Goal: Information Seeking & Learning: Learn about a topic

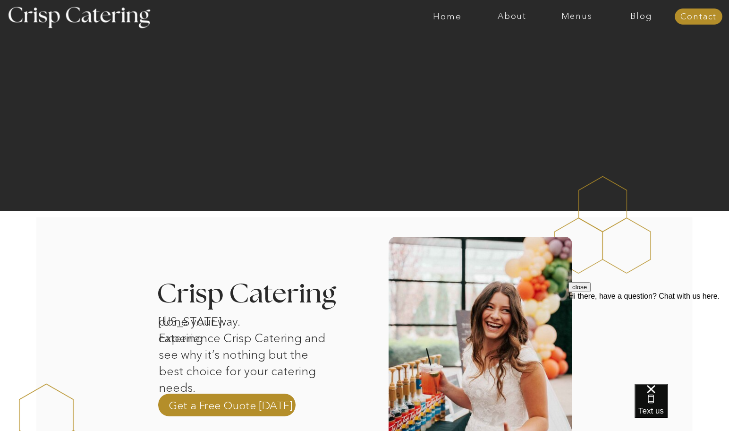
scroll to position [236, 0]
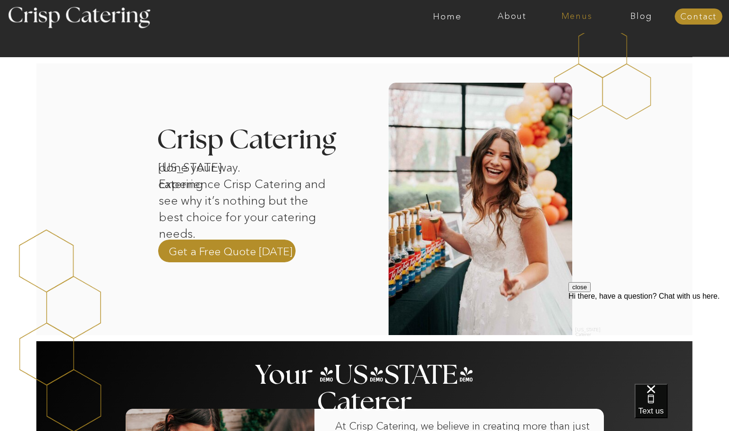
click at [575, 17] on nav "Menus" at bounding box center [577, 16] width 65 height 9
click at [585, 57] on nav "Winter (Sep-Feb)" at bounding box center [576, 55] width 77 height 9
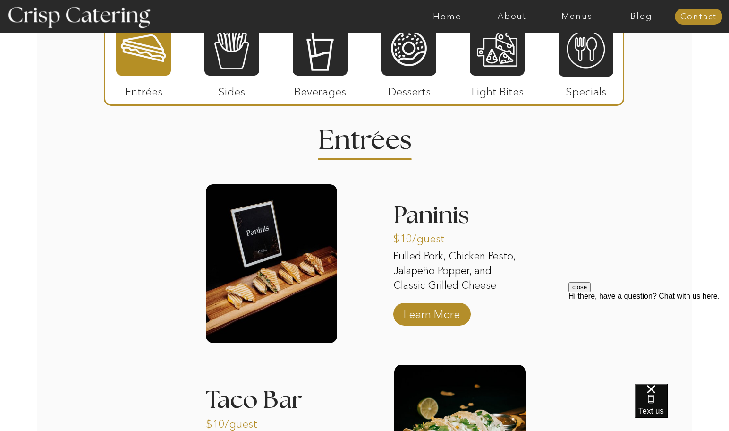
scroll to position [1026, 0]
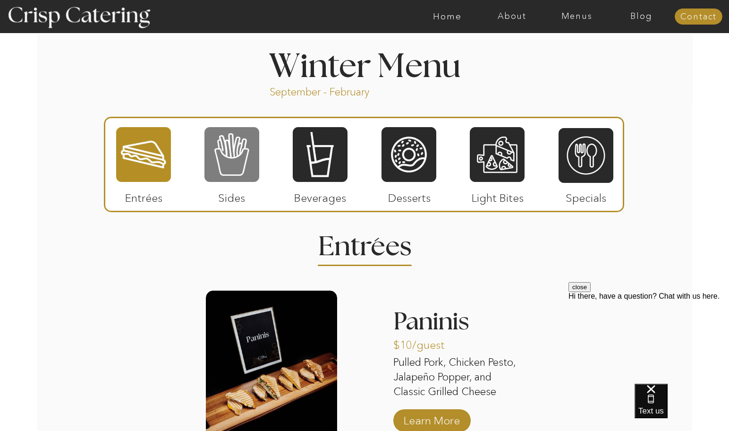
click at [244, 157] on div at bounding box center [232, 154] width 55 height 57
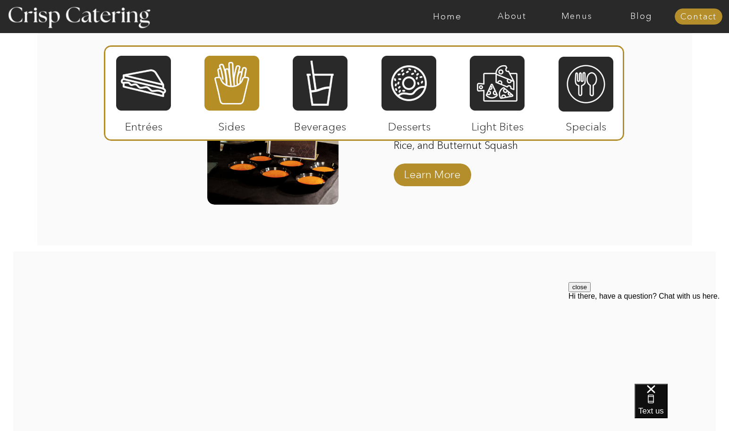
scroll to position [1593, 0]
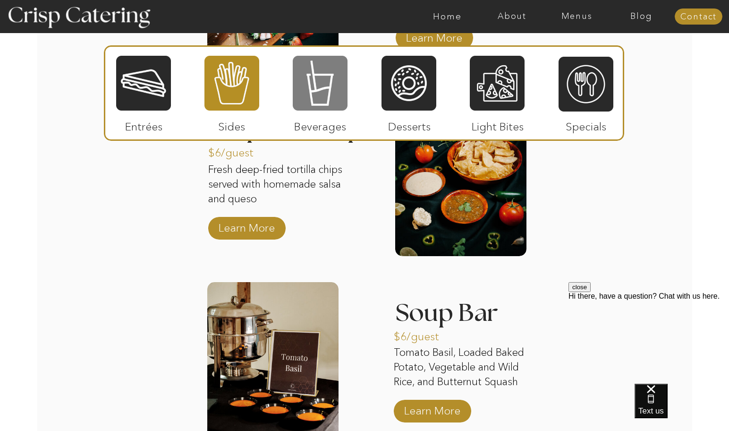
click at [328, 98] on div at bounding box center [320, 83] width 55 height 57
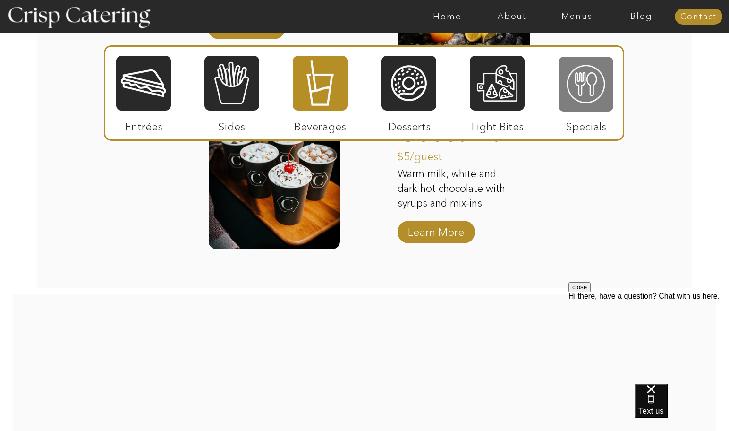
scroll to position [1314, 0]
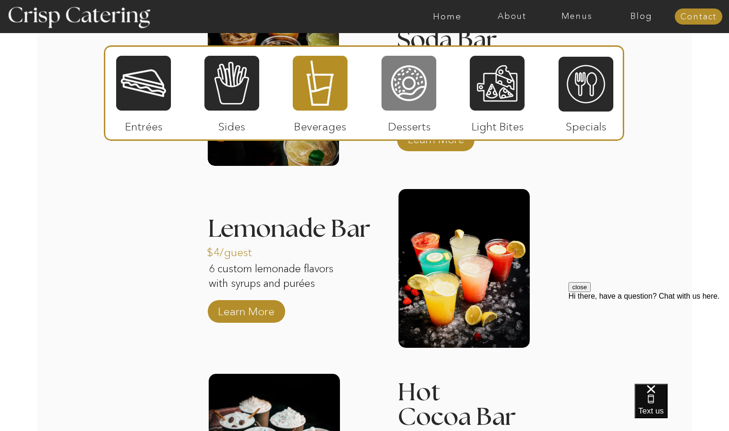
click at [423, 90] on div at bounding box center [409, 83] width 55 height 57
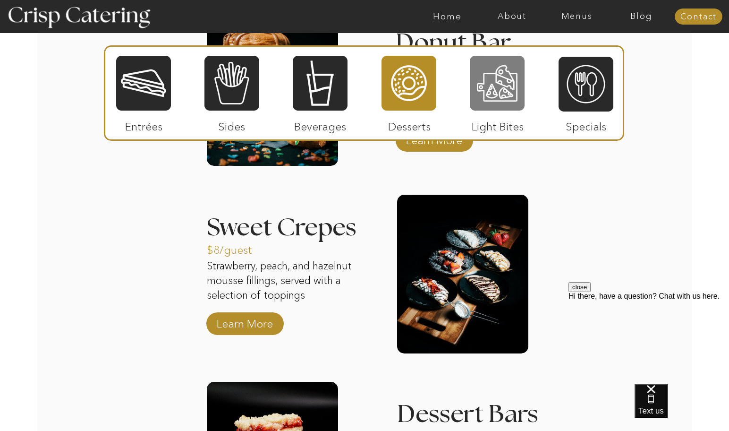
click at [494, 71] on div at bounding box center [497, 83] width 55 height 57
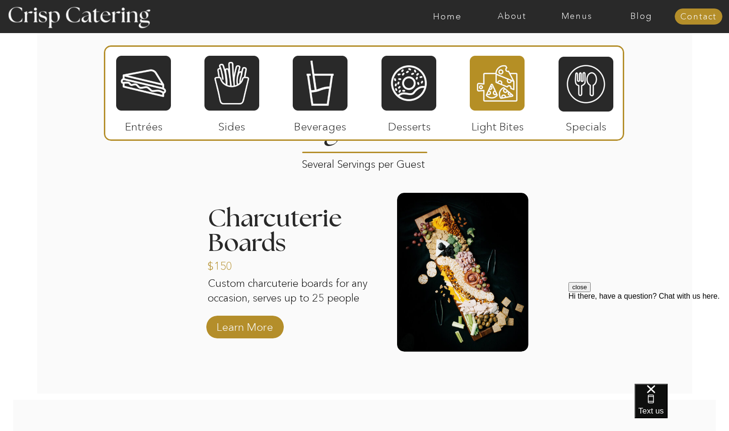
scroll to position [1125, 0]
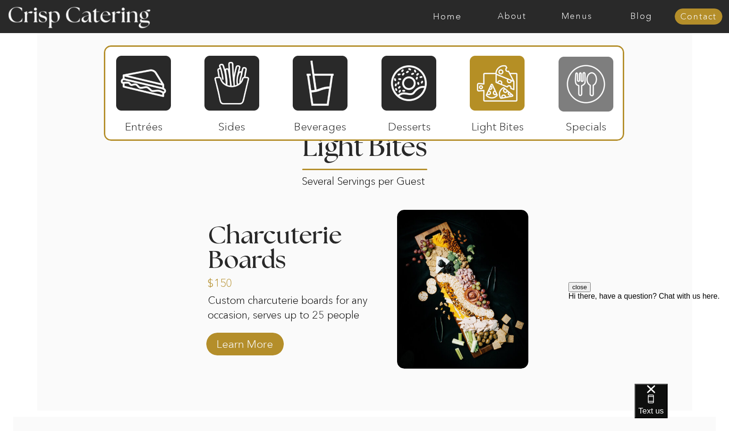
click at [585, 84] on div at bounding box center [586, 84] width 55 height 57
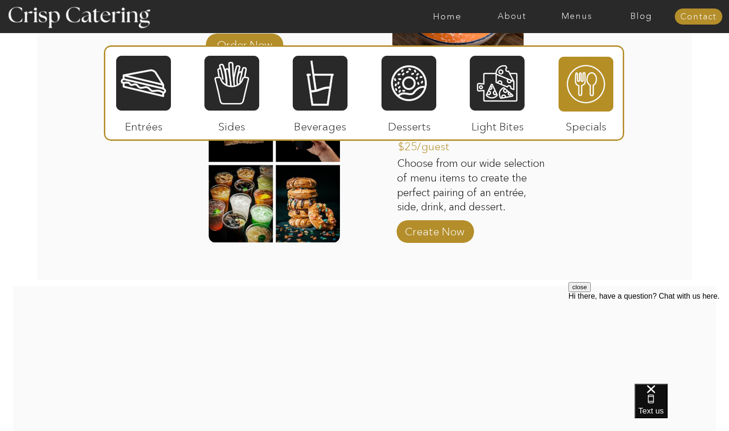
scroll to position [1361, 0]
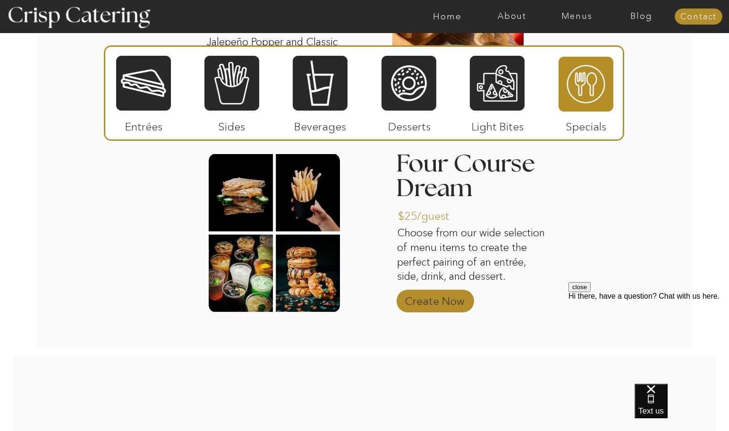
click at [440, 298] on p "Create Now" at bounding box center [434, 298] width 63 height 27
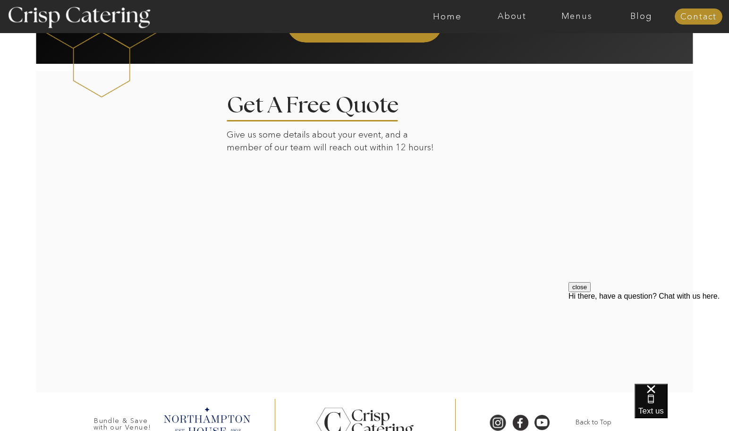
scroll to position [1688, 0]
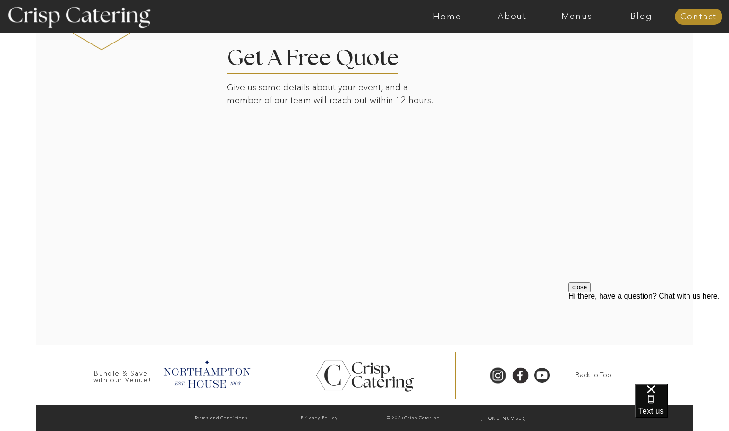
click at [669, 254] on div at bounding box center [365, 184] width 658 height 322
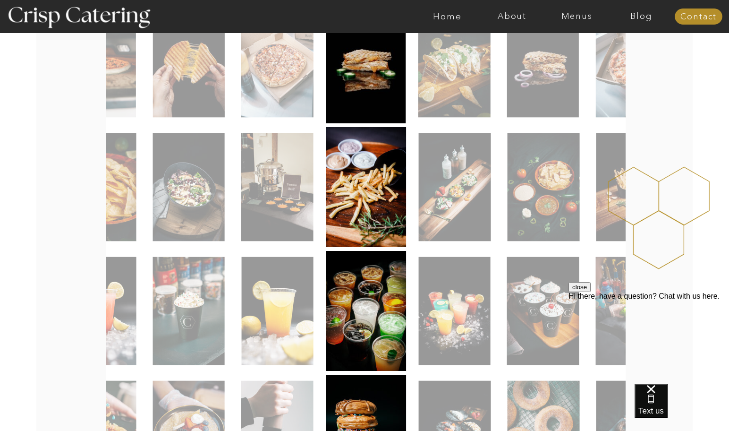
scroll to position [0, 0]
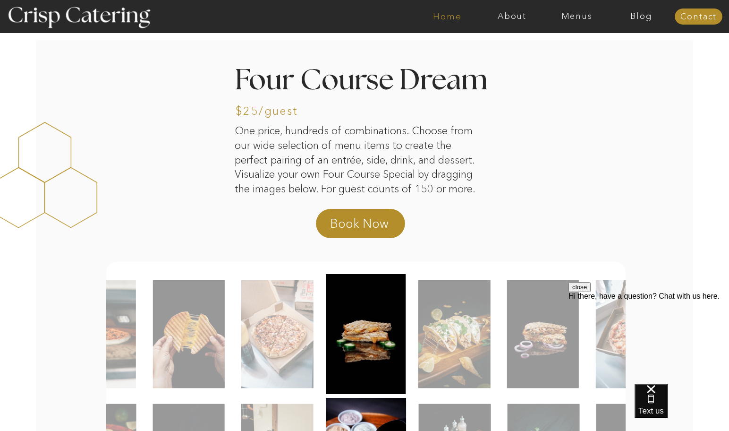
click at [443, 20] on nav "Home" at bounding box center [447, 16] width 65 height 9
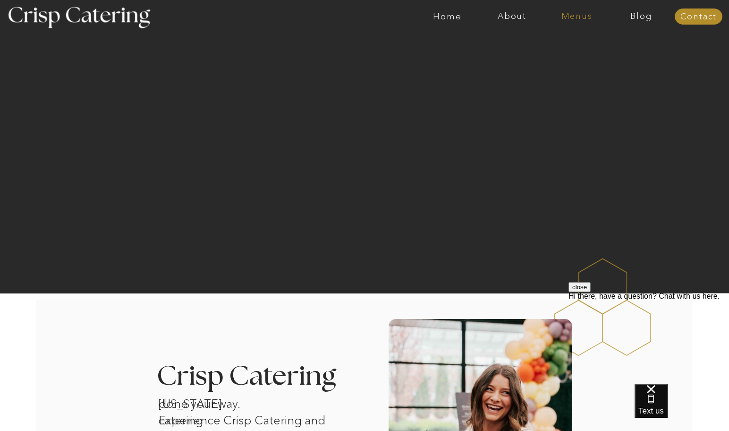
click at [567, 13] on nav "Menus" at bounding box center [577, 16] width 65 height 9
click at [582, 67] on nav "Four Course Dream" at bounding box center [580, 68] width 85 height 9
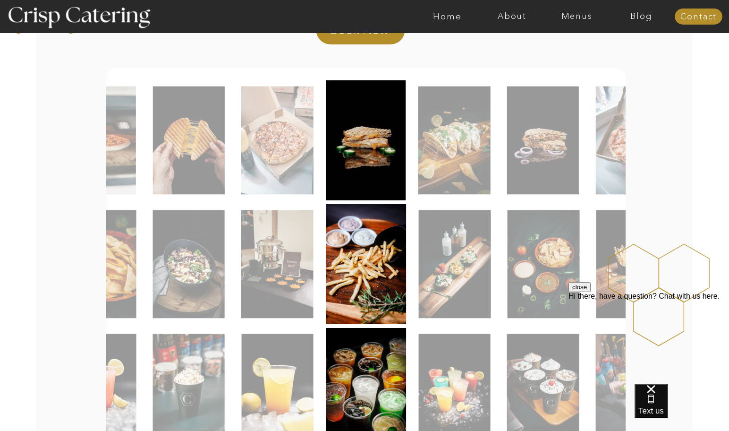
scroll to position [189, 0]
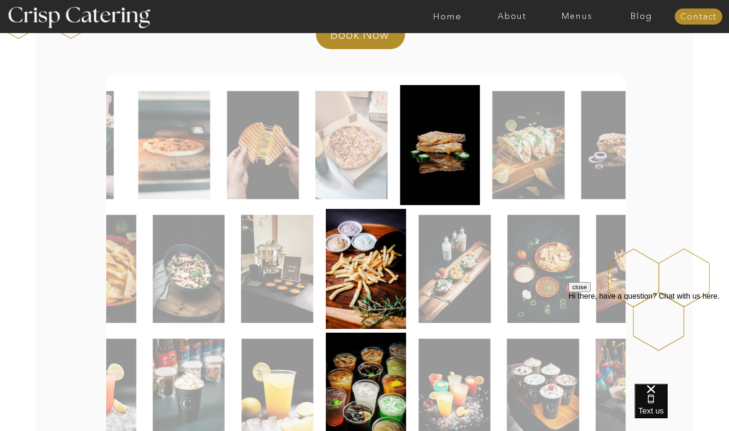
click at [339, 155] on img at bounding box center [352, 145] width 72 height 108
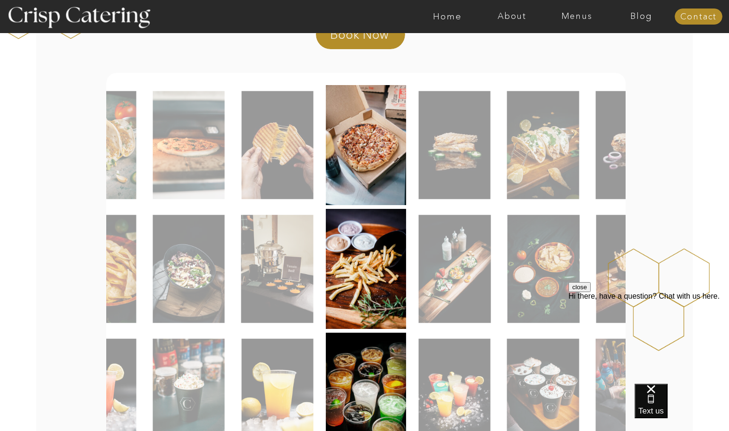
click at [447, 143] on img at bounding box center [455, 145] width 72 height 108
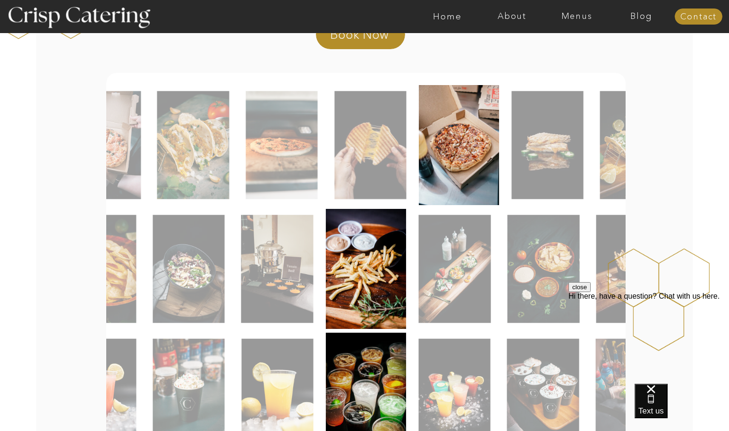
click at [366, 155] on img at bounding box center [370, 145] width 72 height 108
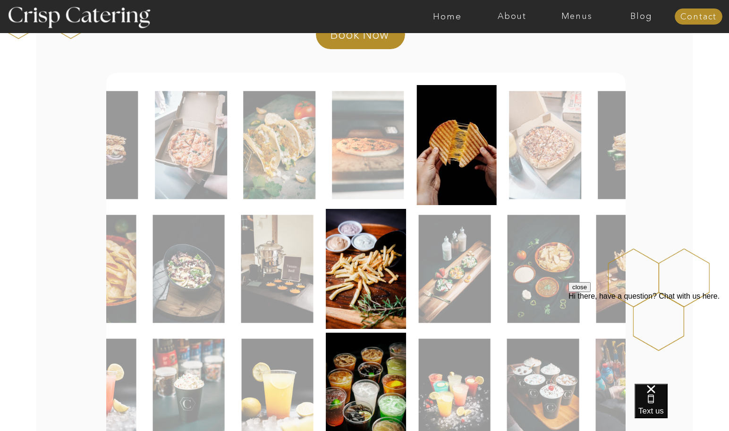
click at [368, 164] on img at bounding box center [368, 145] width 72 height 108
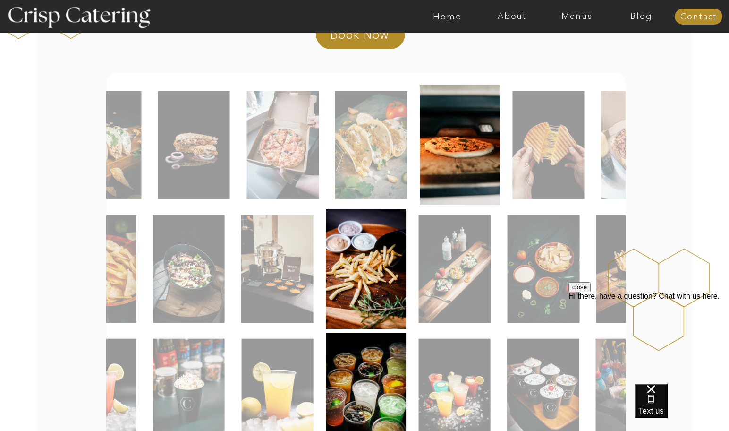
click at [369, 163] on img at bounding box center [371, 145] width 72 height 108
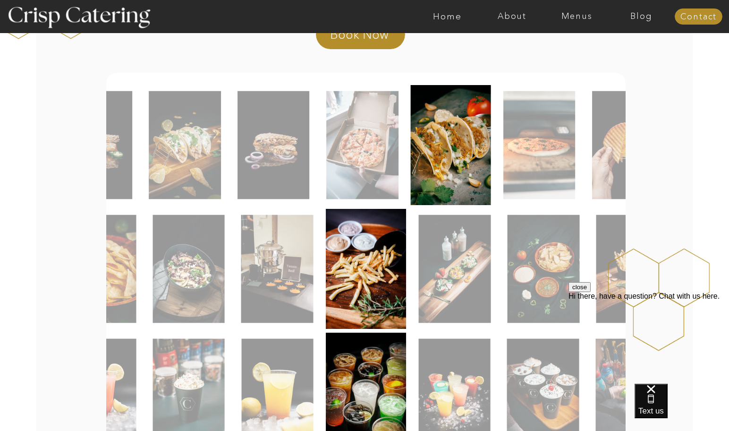
click at [366, 166] on img at bounding box center [362, 145] width 72 height 108
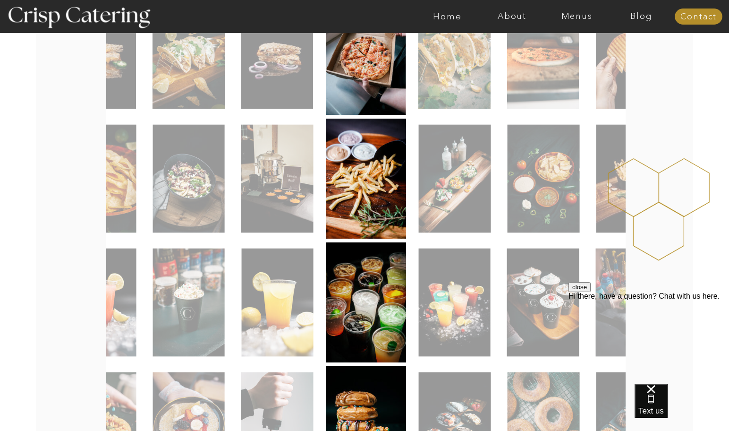
scroll to position [283, 0]
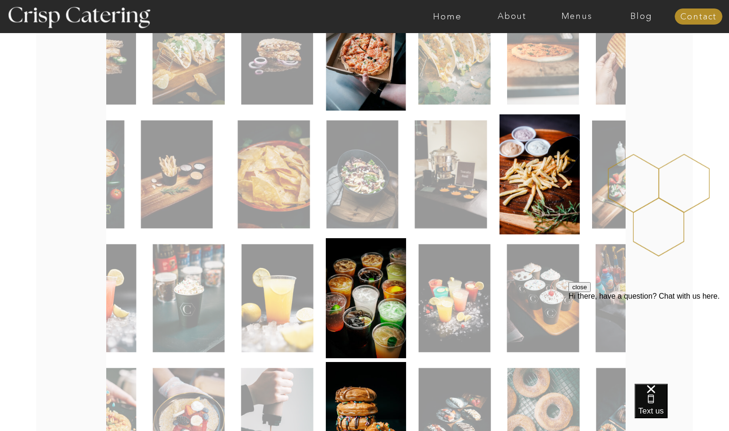
click at [367, 189] on img at bounding box center [362, 174] width 72 height 108
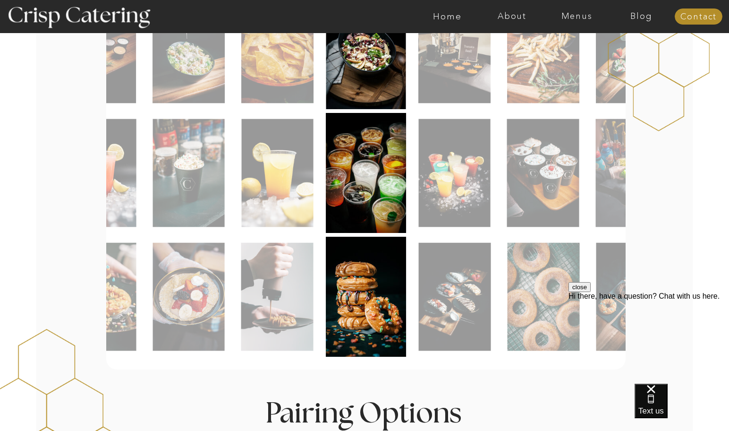
scroll to position [425, 0]
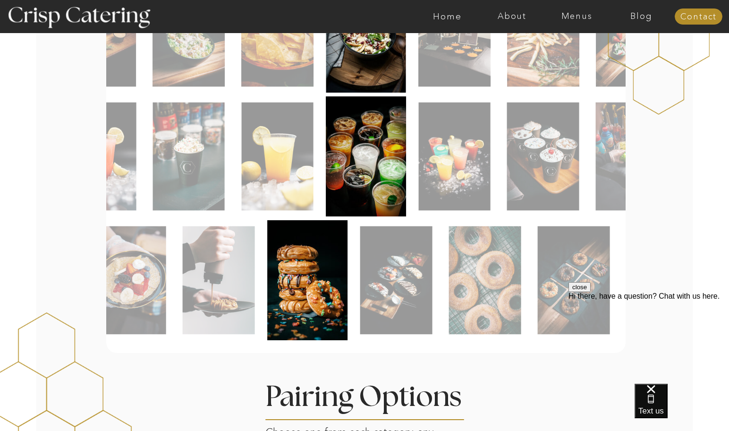
click at [378, 293] on img at bounding box center [396, 280] width 72 height 108
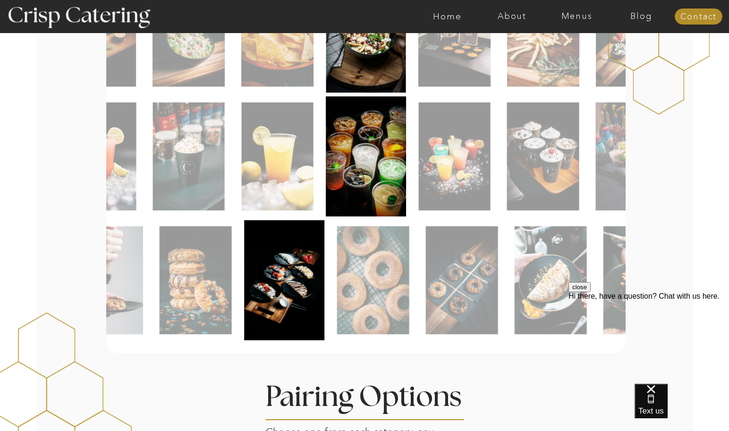
click at [374, 296] on img at bounding box center [373, 280] width 72 height 108
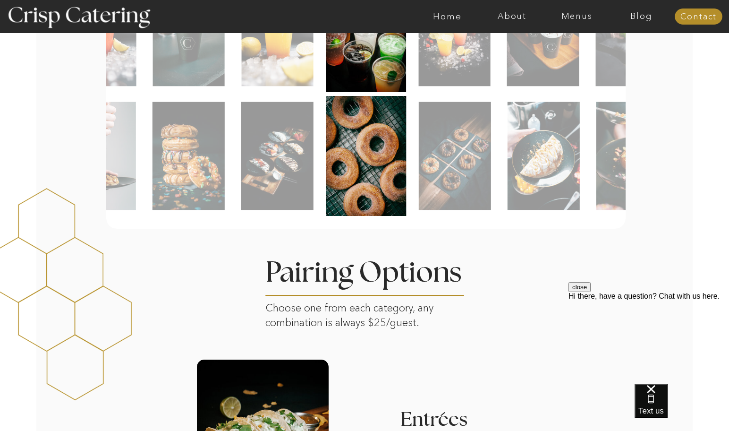
scroll to position [520, 0]
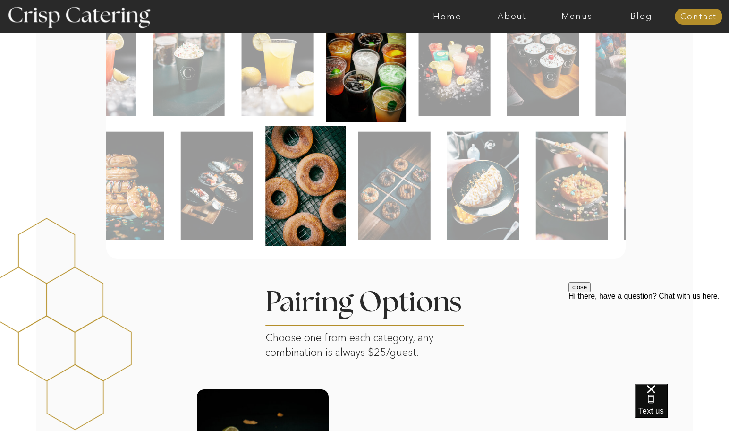
click at [397, 217] on img at bounding box center [394, 186] width 72 height 108
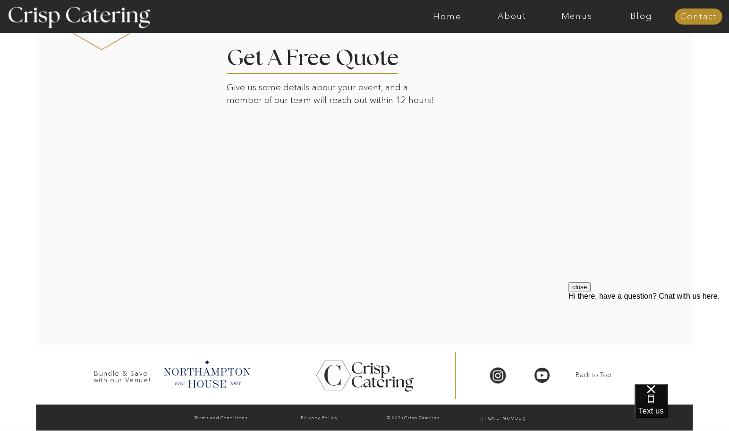
scroll to position [1452, 0]
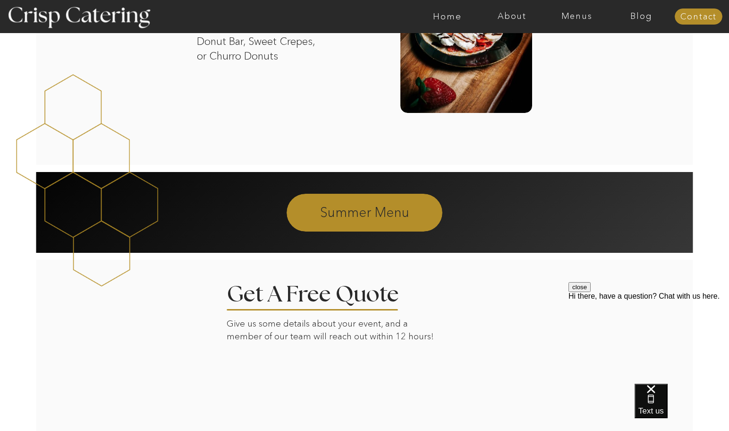
click at [335, 211] on p "Summer Menu" at bounding box center [365, 211] width 257 height 17
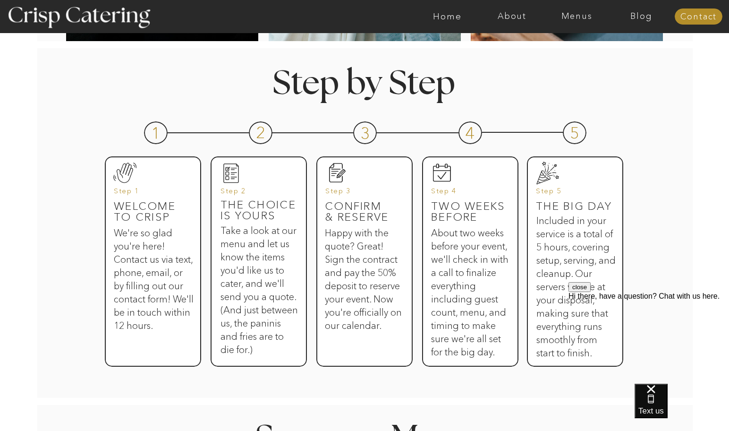
scroll to position [425, 0]
